Goal: Find contact information: Find contact information

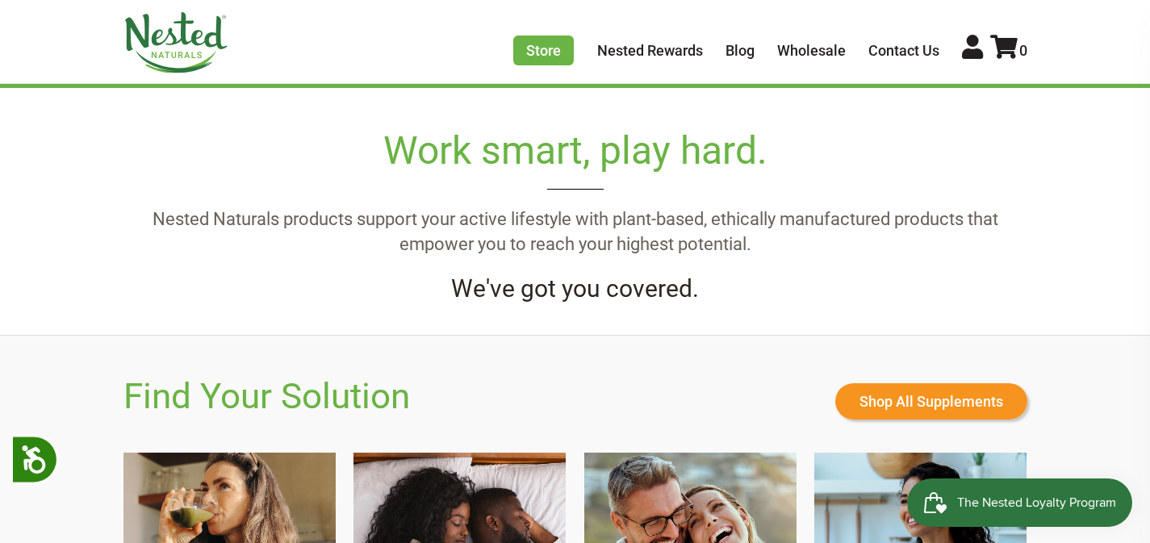
scroll to position [785, 0]
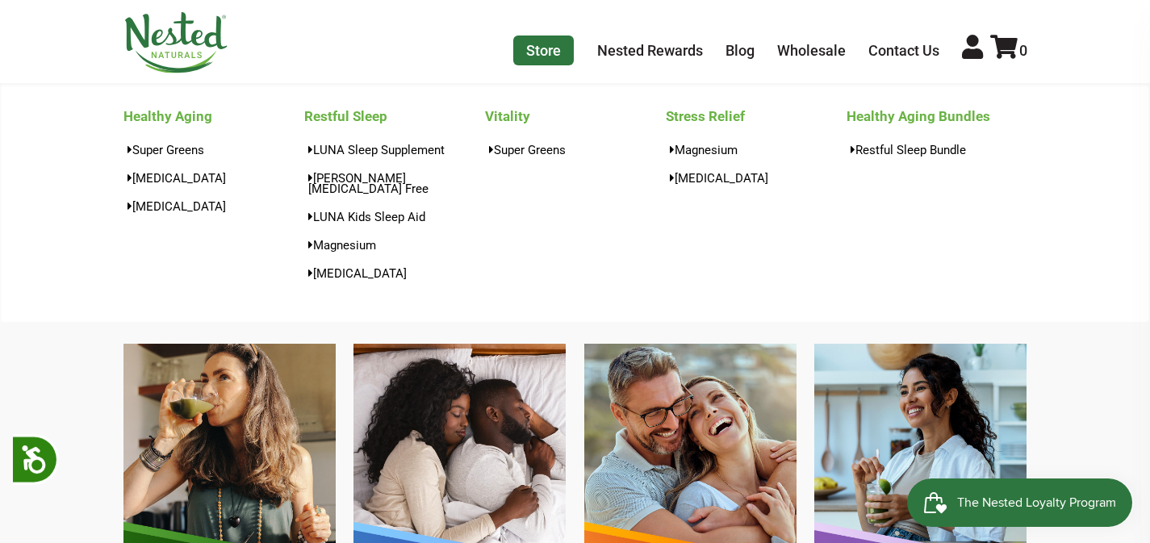
click at [556, 52] on link "Store" at bounding box center [543, 51] width 61 height 30
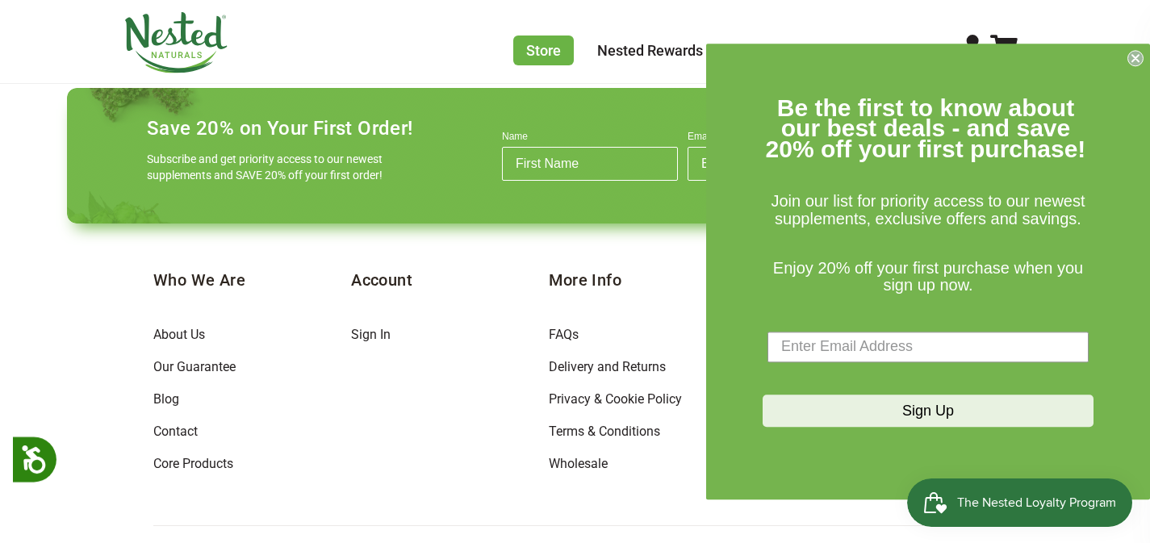
scroll to position [1870, 0]
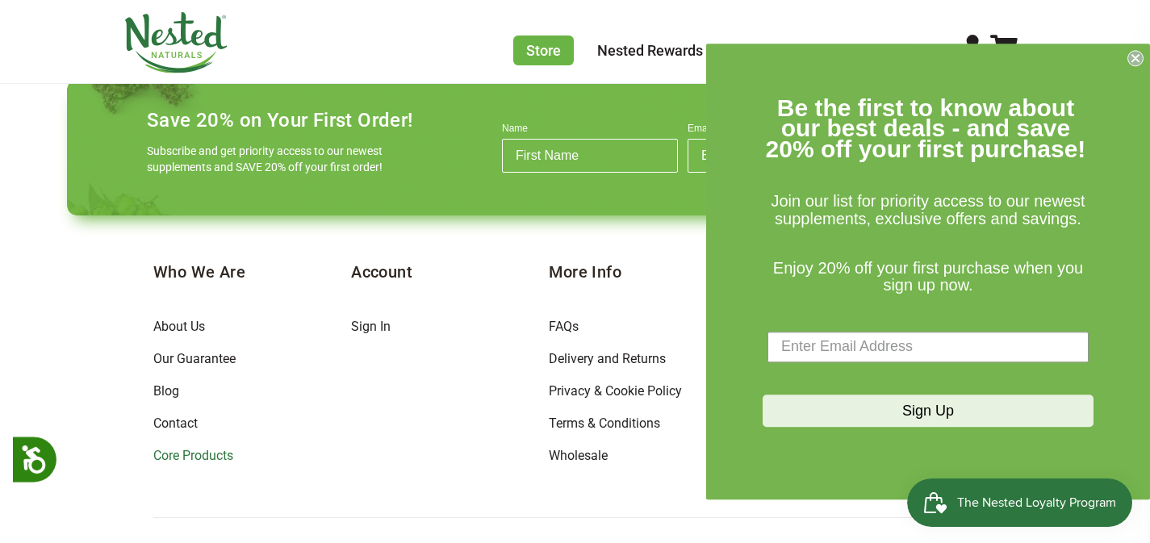
click at [183, 448] on link "Core Products" at bounding box center [193, 455] width 80 height 15
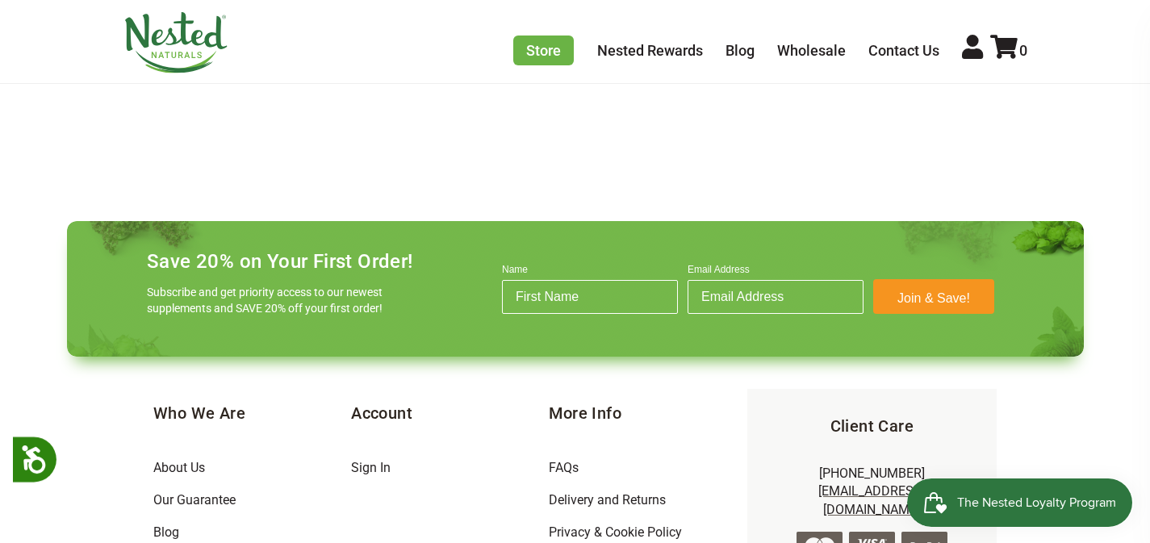
scroll to position [1059, 0]
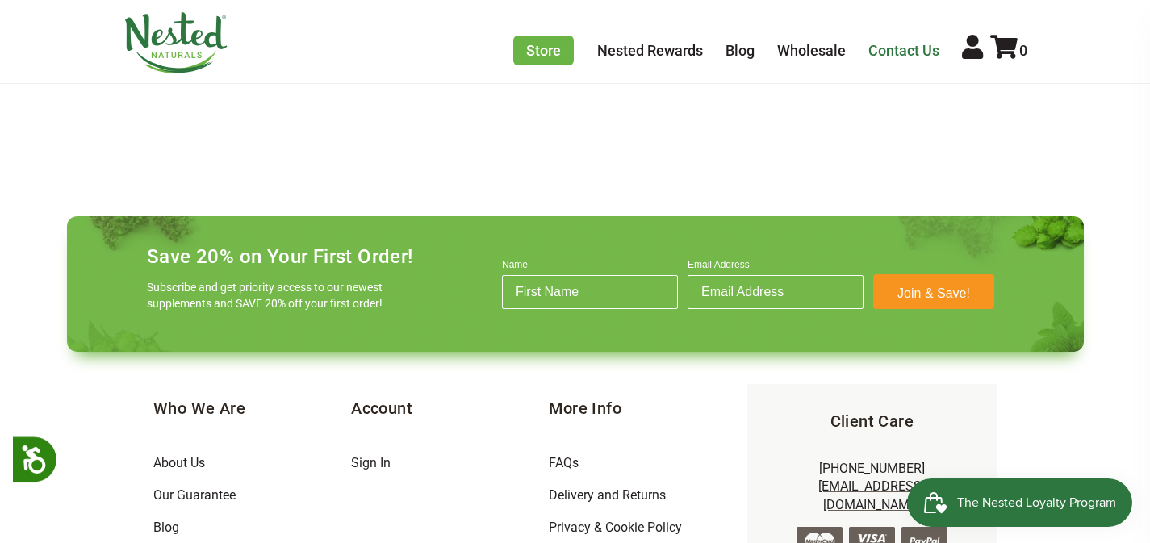
click at [913, 52] on link "Contact Us" at bounding box center [903, 50] width 71 height 17
